Goal: Information Seeking & Learning: Compare options

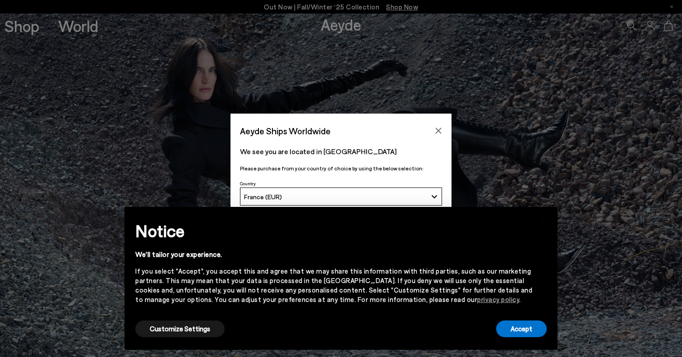
click at [434, 129] on button "Close" at bounding box center [439, 131] width 14 height 14
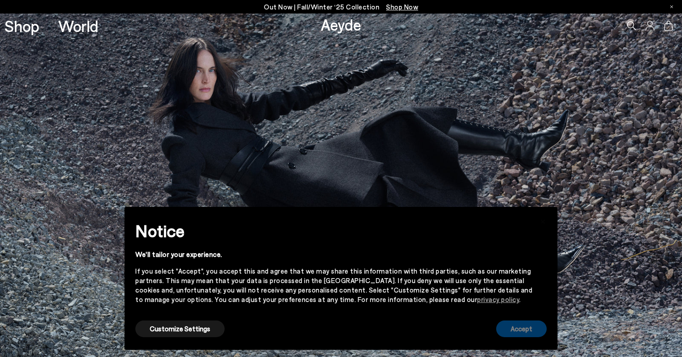
click at [507, 326] on button "Accept" at bounding box center [521, 329] width 51 height 17
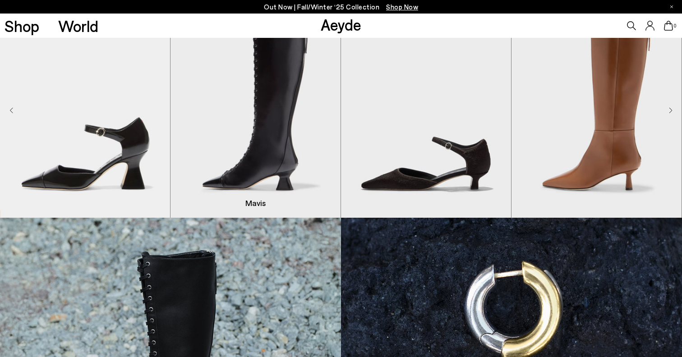
scroll to position [353, 0]
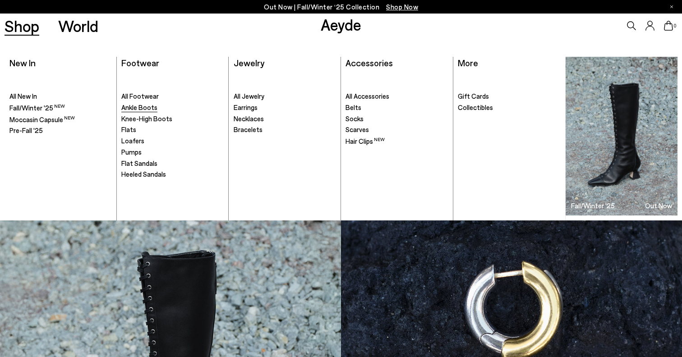
click at [146, 110] on span "Ankle Boots" at bounding box center [139, 107] width 36 height 8
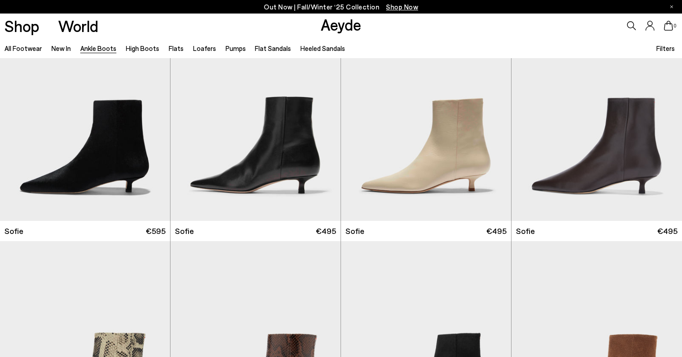
scroll to position [856, 0]
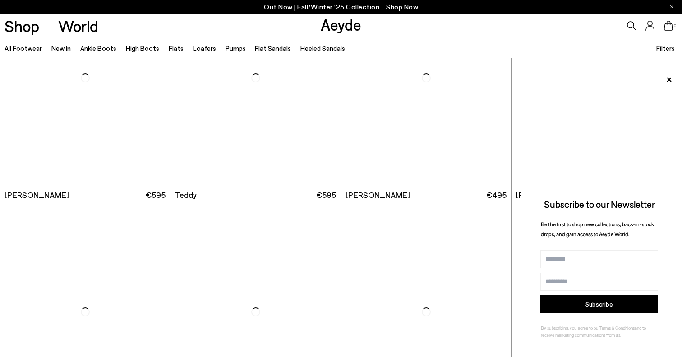
scroll to position [3133, 0]
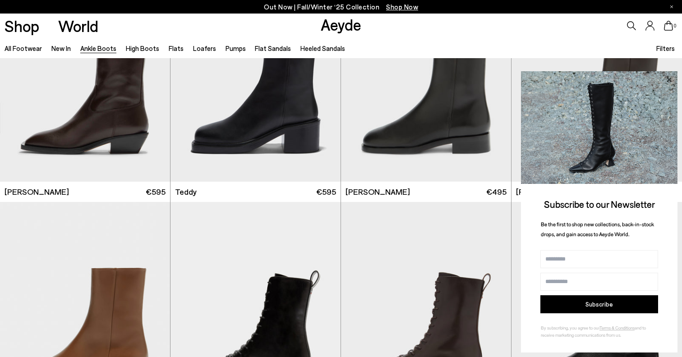
click at [668, 80] on icon at bounding box center [669, 79] width 5 height 5
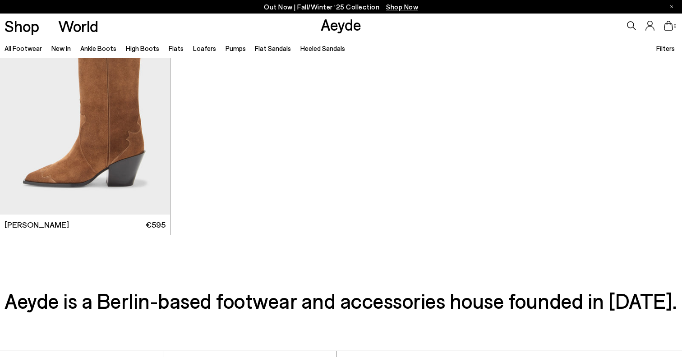
scroll to position [4973, 0]
click at [133, 49] on link "High Boots" at bounding box center [142, 48] width 33 height 8
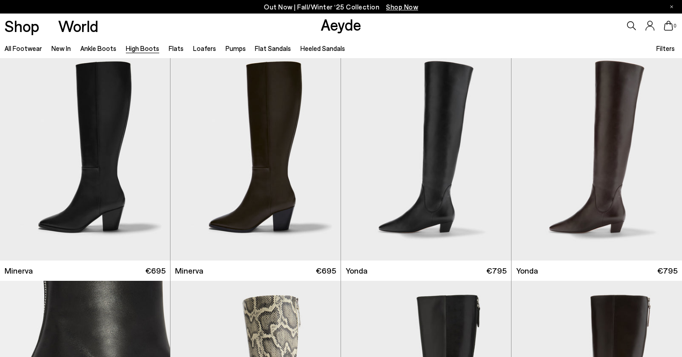
scroll to position [584, 0]
